Goal: Transaction & Acquisition: Purchase product/service

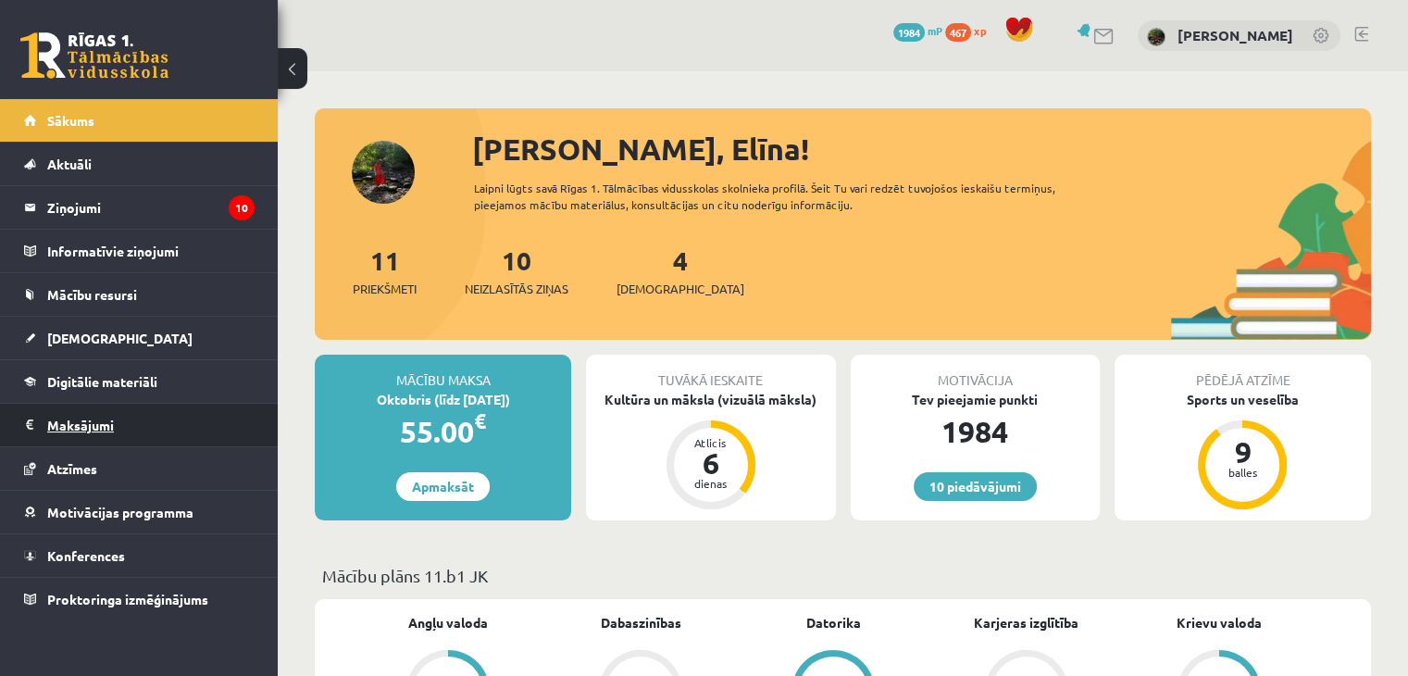
click at [133, 419] on legend "Maksājumi 0" at bounding box center [150, 425] width 207 height 43
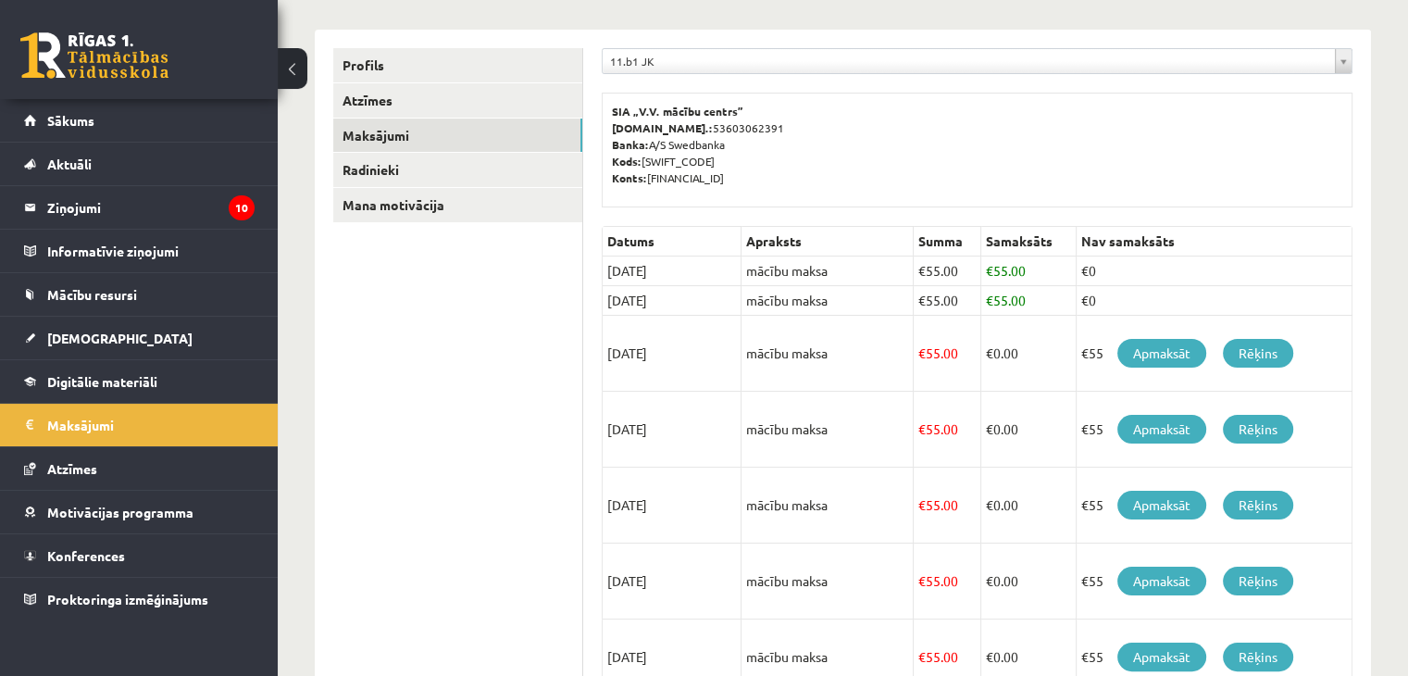
scroll to position [219, 0]
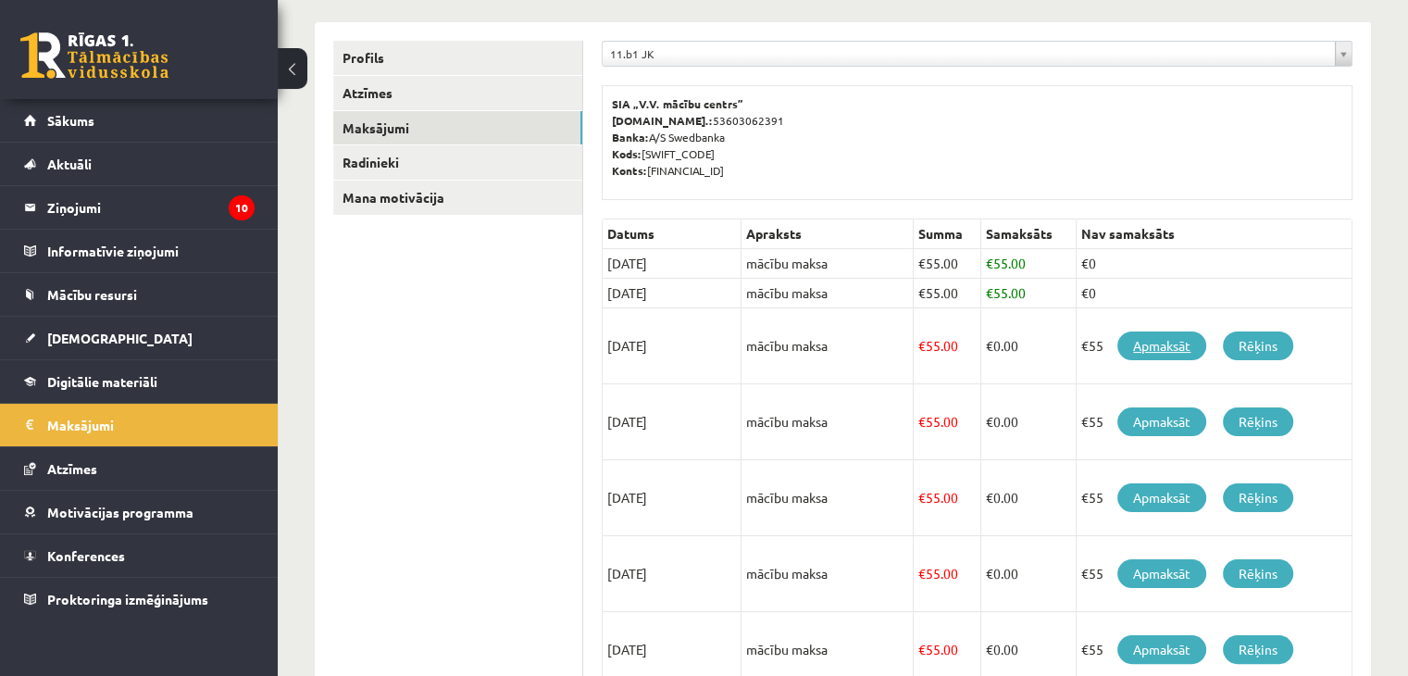
click at [1146, 342] on link "Apmaksāt" at bounding box center [1162, 346] width 89 height 29
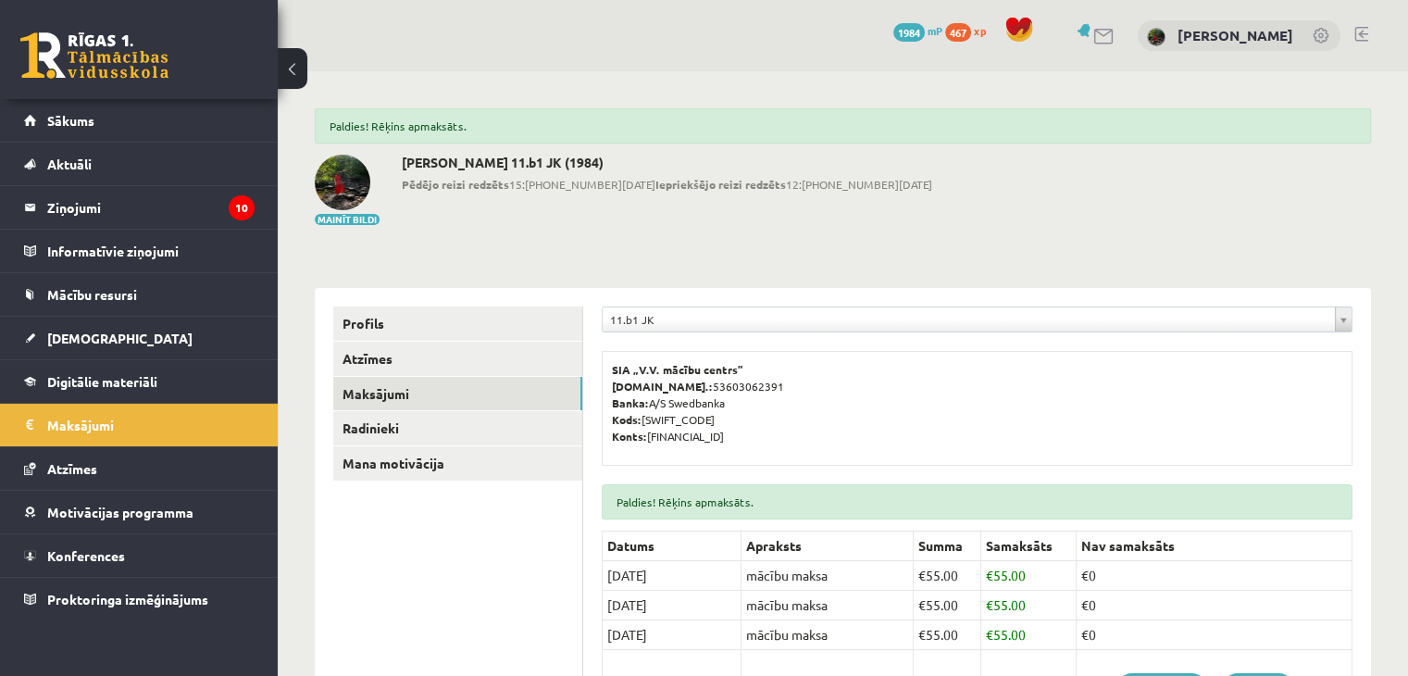
click at [1370, 30] on div "0 Dāvanas 1984 mP 467 xp [PERSON_NAME]" at bounding box center [843, 35] width 1131 height 71
click at [1363, 34] on link at bounding box center [1362, 34] width 14 height 15
